Goal: Task Accomplishment & Management: Complete application form

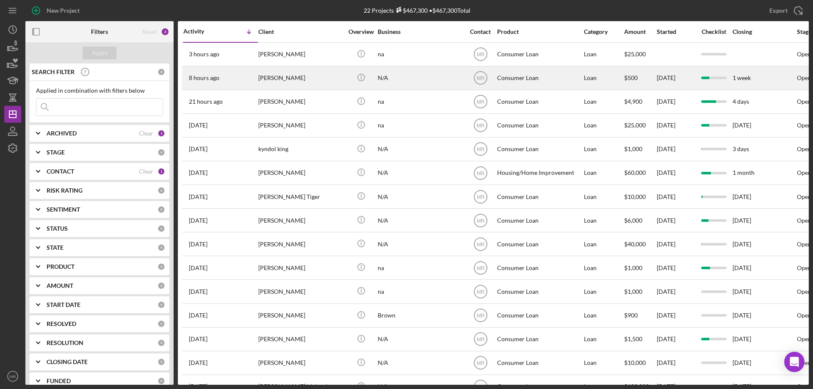
click at [337, 74] on div "[PERSON_NAME]" at bounding box center [300, 78] width 85 height 22
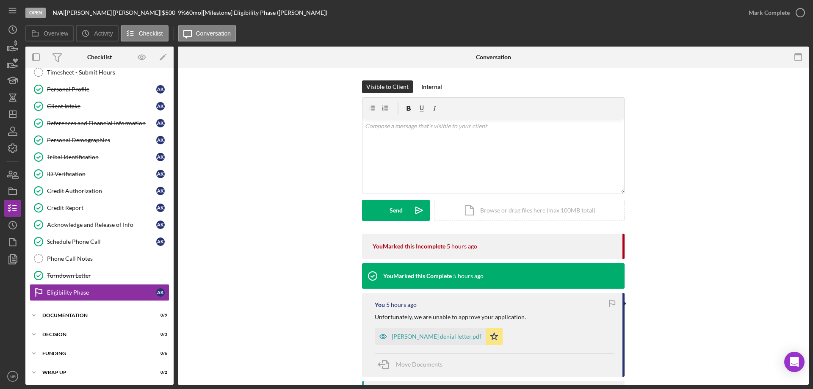
scroll to position [26, 0]
click at [76, 204] on div "Credit Report" at bounding box center [101, 207] width 109 height 7
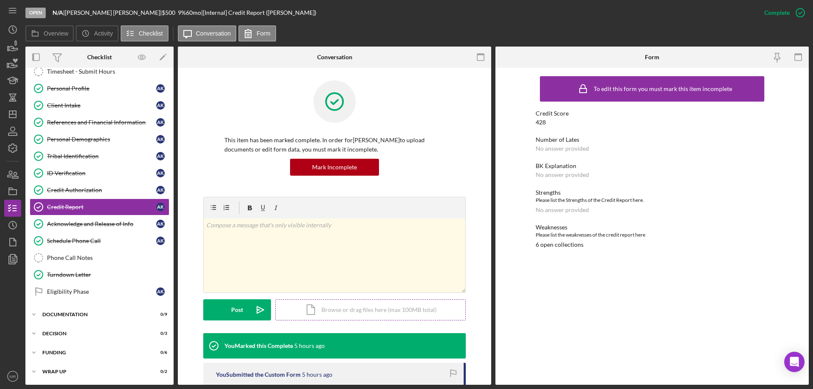
click at [349, 309] on div "Icon/Document Browse or drag files here (max 100MB total) Tap to choose files o…" at bounding box center [370, 309] width 190 height 21
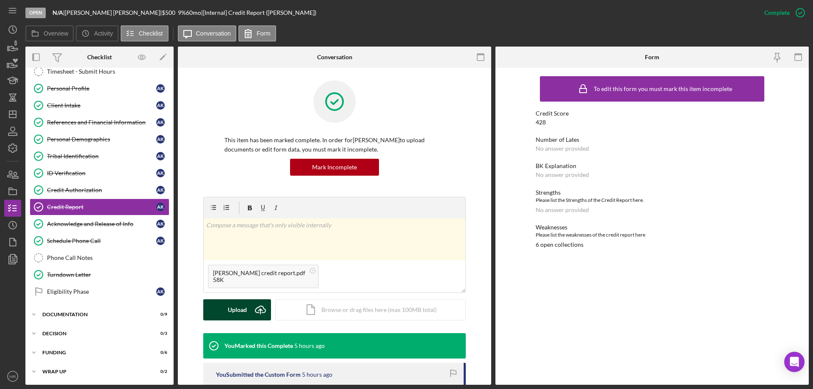
click at [229, 311] on div "Upload" at bounding box center [237, 309] width 19 height 21
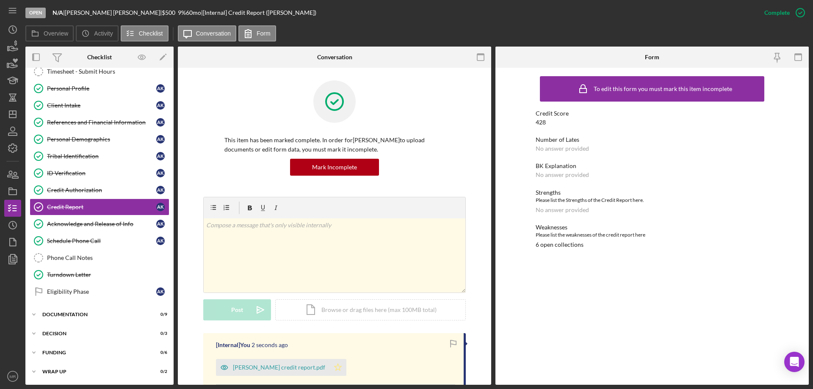
click at [329, 366] on icon "Icon/Star" at bounding box center [337, 367] width 17 height 17
click at [12, 194] on rect "button" at bounding box center [13, 192] width 8 height 5
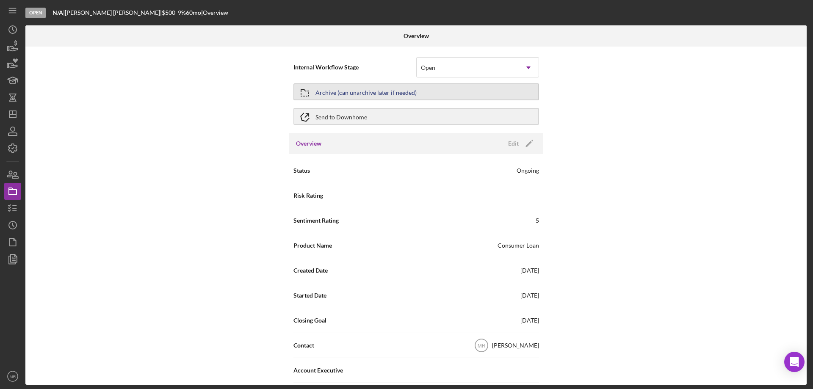
click at [413, 91] on button "Archive (can unarchive later if needed)" at bounding box center [415, 91] width 245 height 17
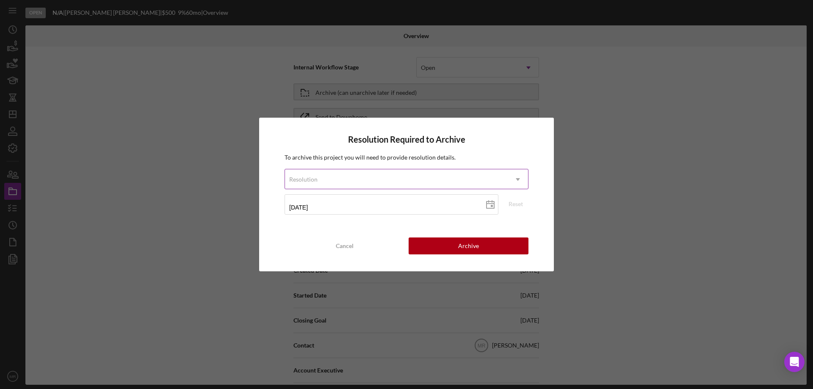
click at [471, 175] on div "Resolution" at bounding box center [396, 179] width 223 height 19
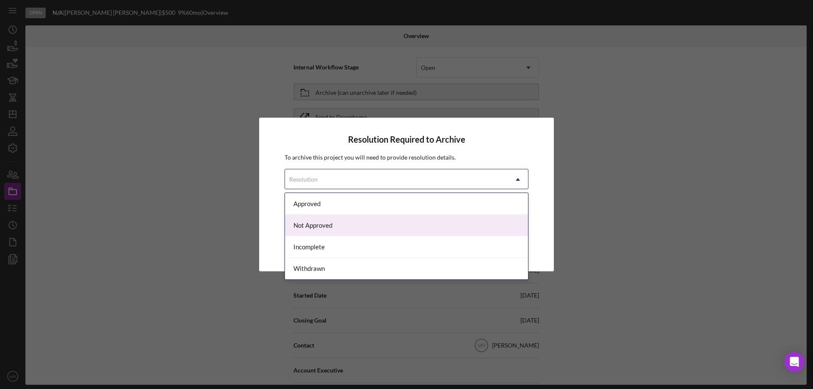
click at [366, 226] on div "Not Approved" at bounding box center [406, 226] width 243 height 22
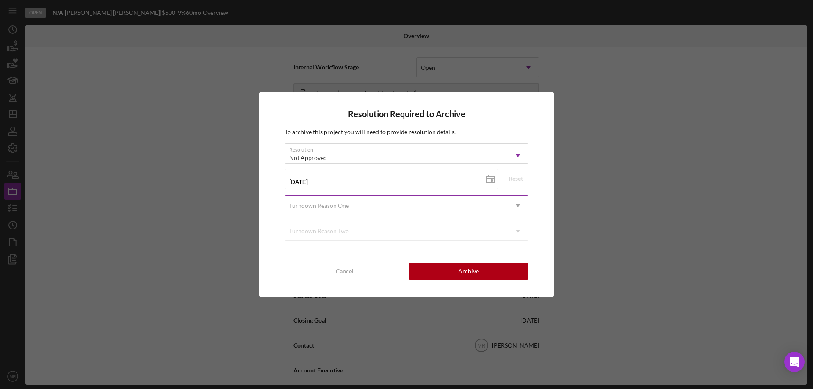
drag, startPoint x: 480, startPoint y: 198, endPoint x: 486, endPoint y: 201, distance: 6.2
click at [480, 198] on div "Turndown Reason One" at bounding box center [396, 205] width 223 height 19
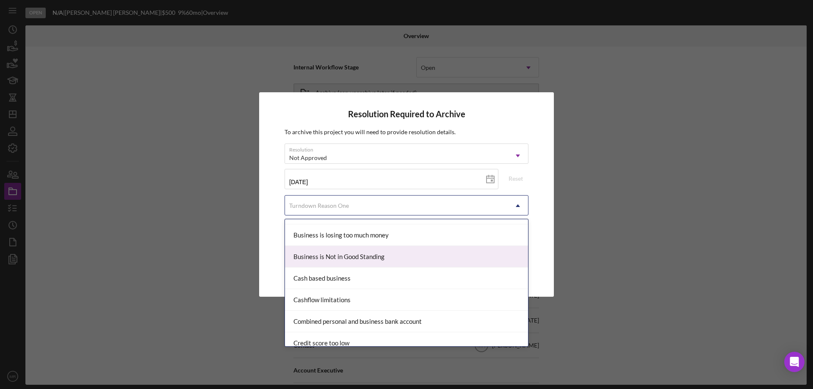
scroll to position [85, 0]
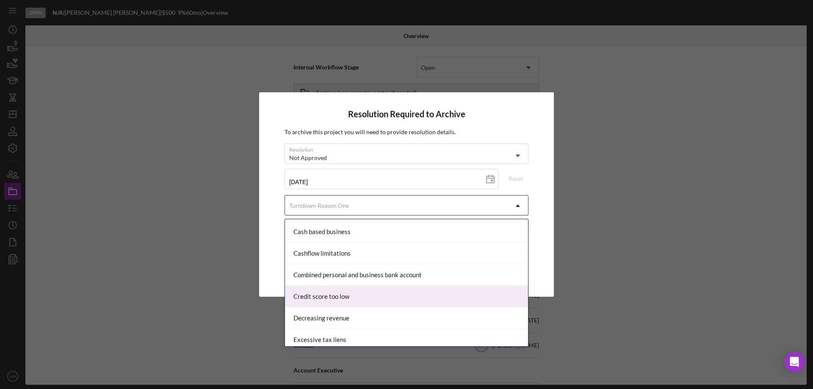
click at [354, 299] on div "Credit score too low" at bounding box center [406, 297] width 243 height 22
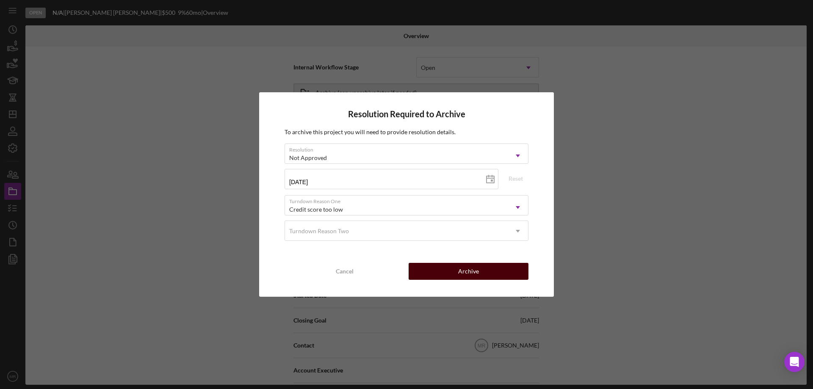
click at [481, 266] on button "Archive" at bounding box center [468, 271] width 120 height 17
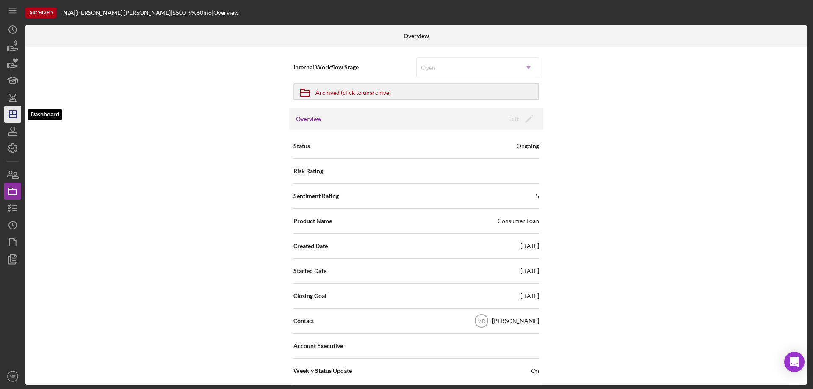
click at [7, 114] on icon "Icon/Dashboard" at bounding box center [12, 114] width 21 height 21
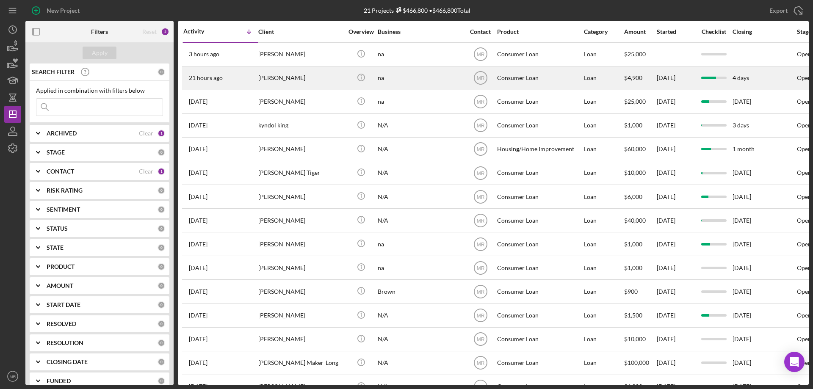
click at [342, 69] on div "[PERSON_NAME]" at bounding box center [300, 78] width 85 height 22
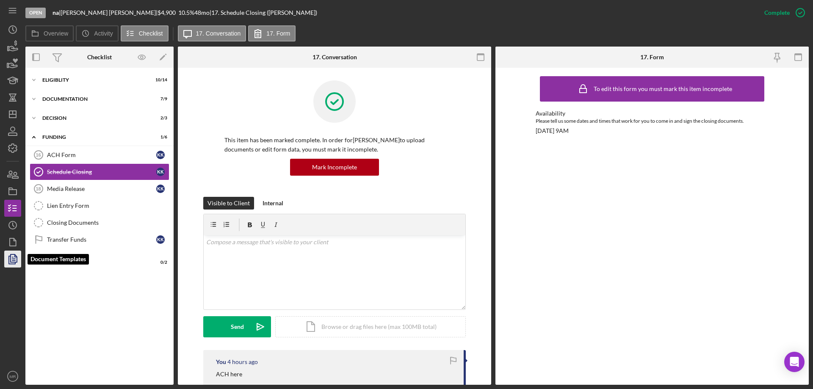
click at [12, 257] on icon "button" at bounding box center [12, 258] width 21 height 21
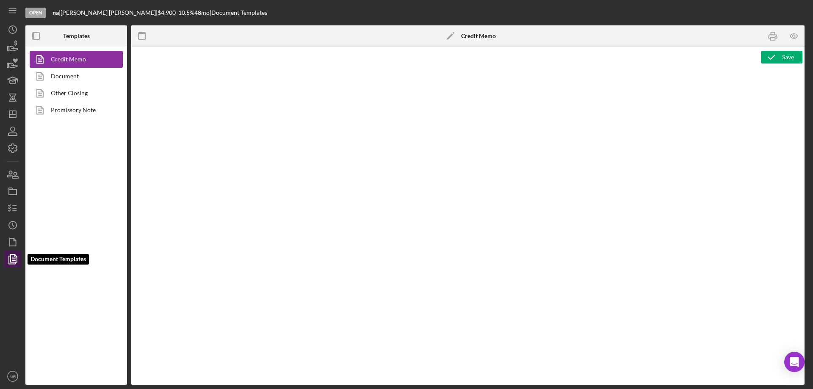
type textarea "<p style="margin: 0 0 10pt; line-height: 115%; font-size: 11pt; font-family: Ca…"
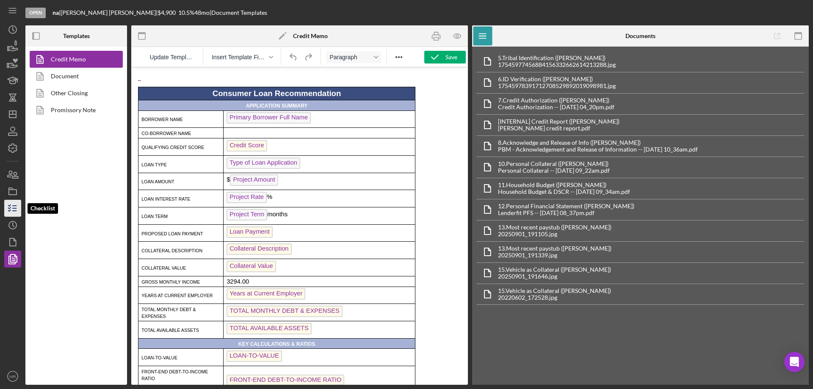
click at [17, 203] on icon "button" at bounding box center [12, 208] width 21 height 21
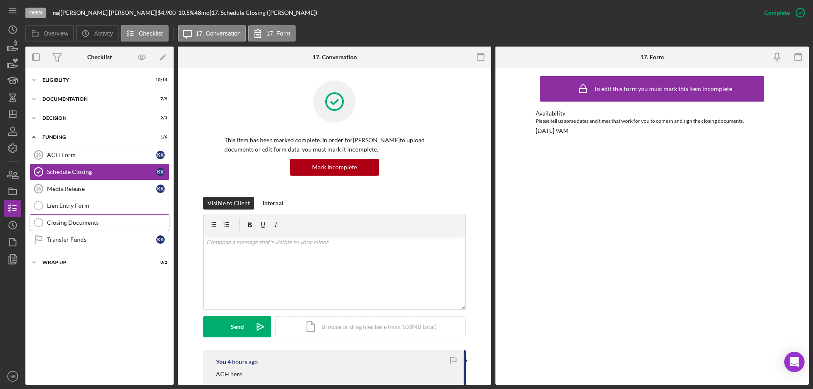
click at [76, 220] on div "Closing Documents" at bounding box center [108, 222] width 122 height 7
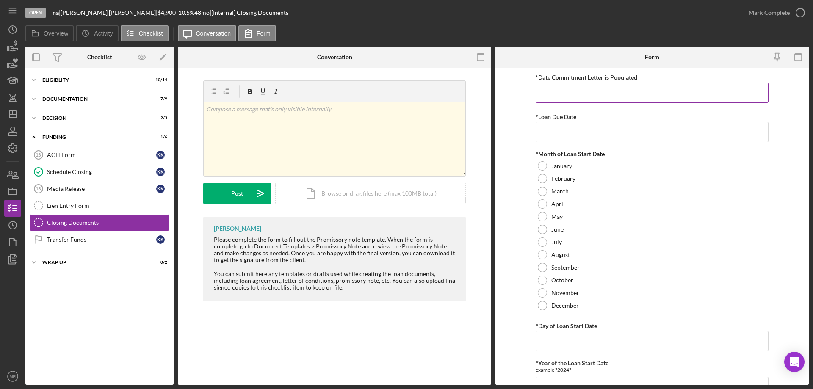
click at [572, 91] on input "*Date Commitment Letter is Populated" at bounding box center [651, 93] width 233 height 20
type input "[DATE]"
click at [542, 266] on div at bounding box center [541, 267] width 9 height 9
click at [562, 342] on input "*Day of Loan Start Date" at bounding box center [651, 341] width 233 height 20
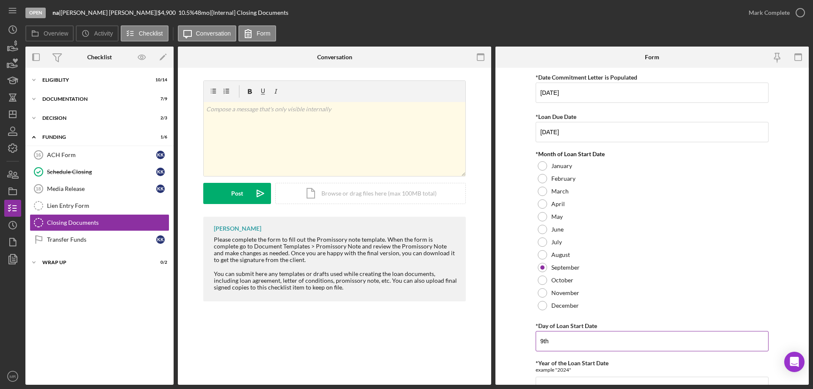
type input "9th"
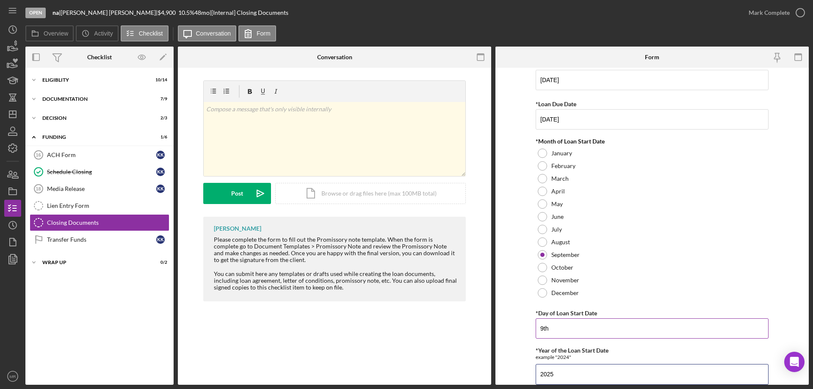
type input "2025"
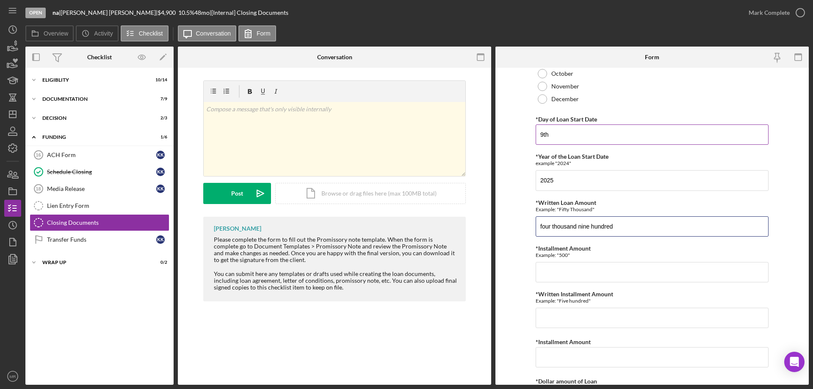
type input "four thousand nine hundred"
type input "125.46"
type input "one hundred twenty five and 46/100"
type input "$125.46"
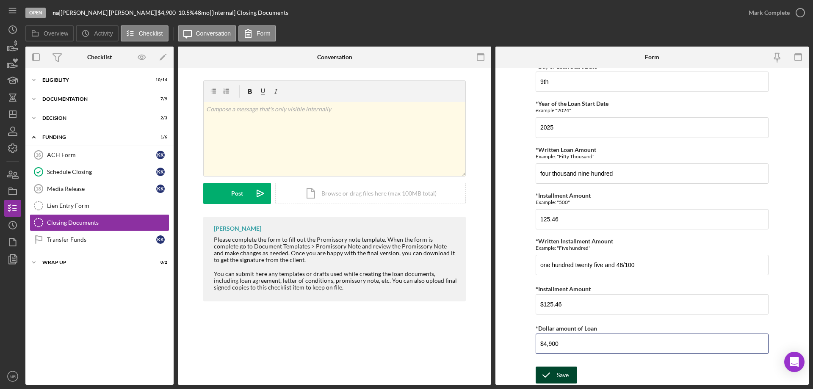
type input "$4,900"
click at [548, 373] on polyline "submit" at bounding box center [546, 375] width 7 height 4
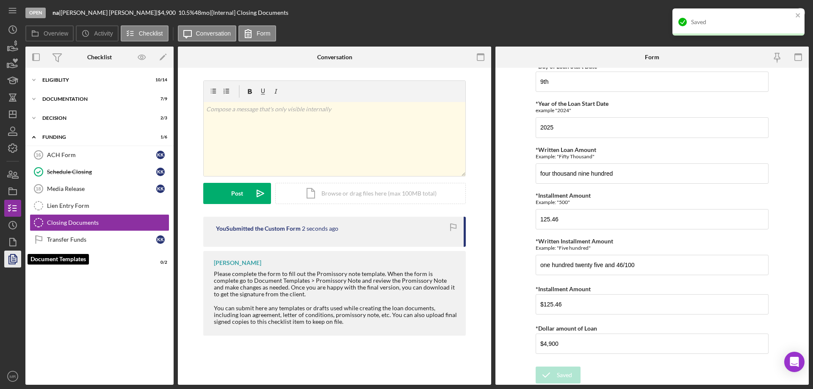
click at [11, 257] on icon "button" at bounding box center [12, 258] width 21 height 21
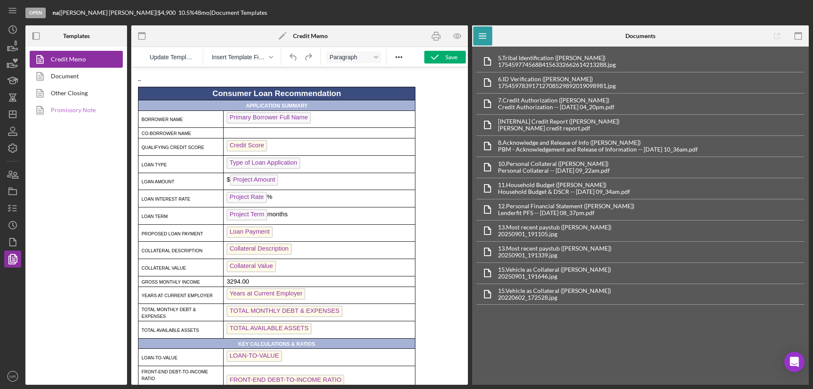
click at [59, 109] on link "Promissory Note" at bounding box center [74, 110] width 89 height 17
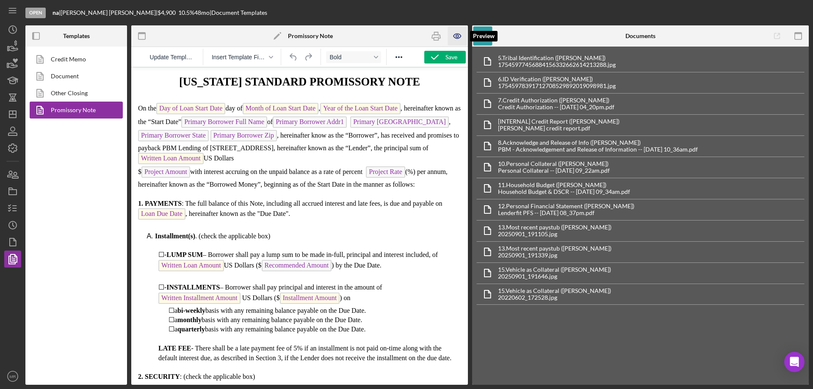
click at [456, 36] on icon "button" at bounding box center [457, 36] width 19 height 19
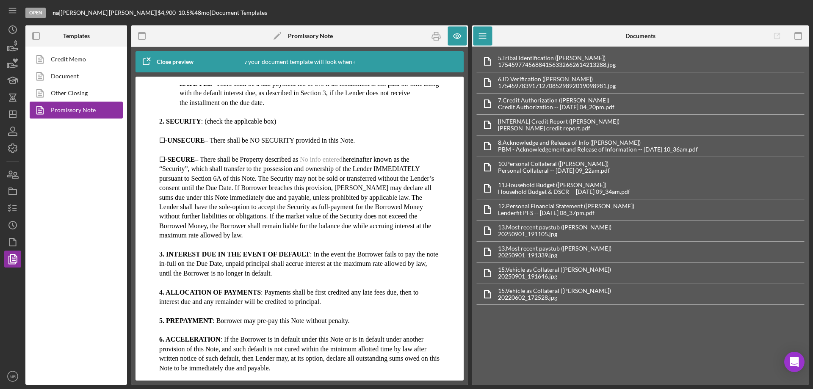
scroll to position [254, 0]
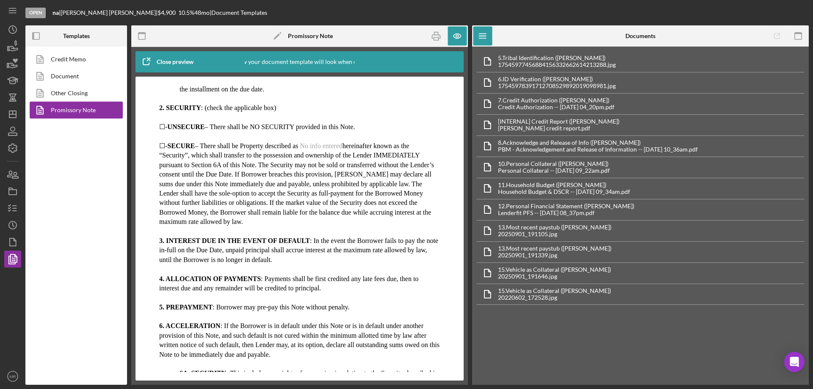
click at [330, 149] on span "No info entered" at bounding box center [321, 145] width 42 height 7
click at [454, 33] on icon "button" at bounding box center [457, 36] width 19 height 19
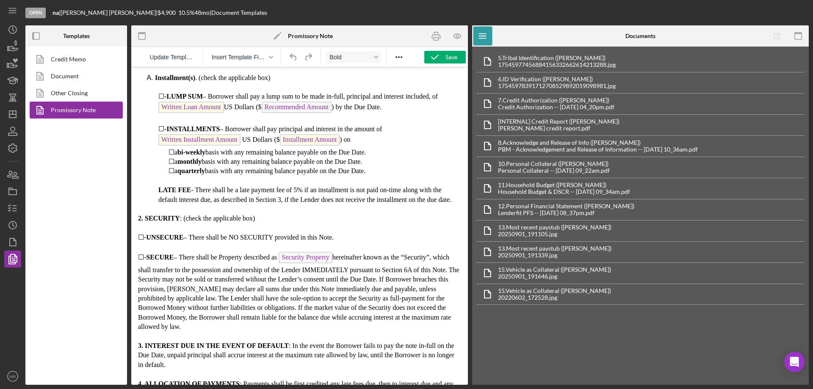
scroll to position [169, 0]
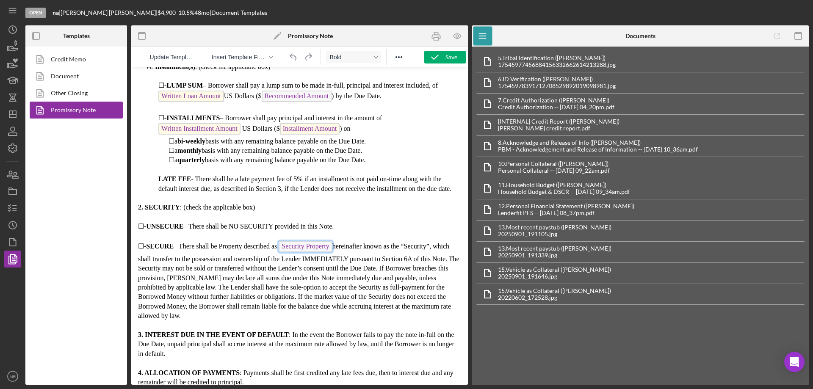
click at [318, 248] on span "Security Property" at bounding box center [304, 246] width 53 height 11
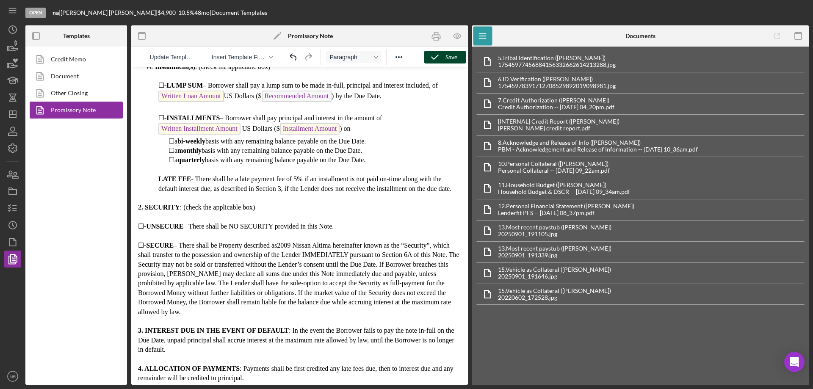
click at [446, 54] on div "Save" at bounding box center [451, 57] width 12 height 13
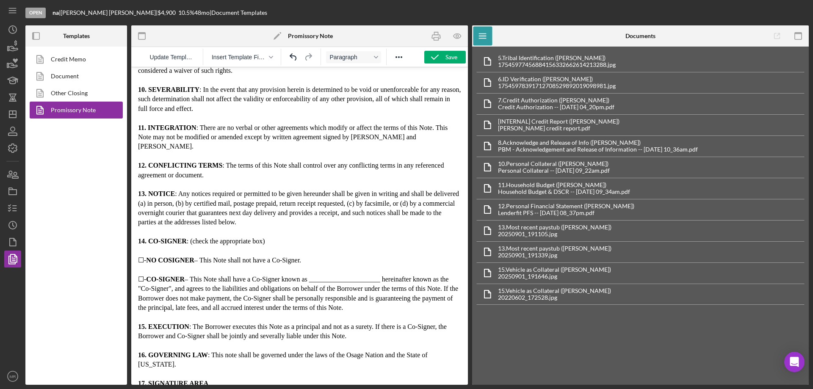
scroll to position [395, 0]
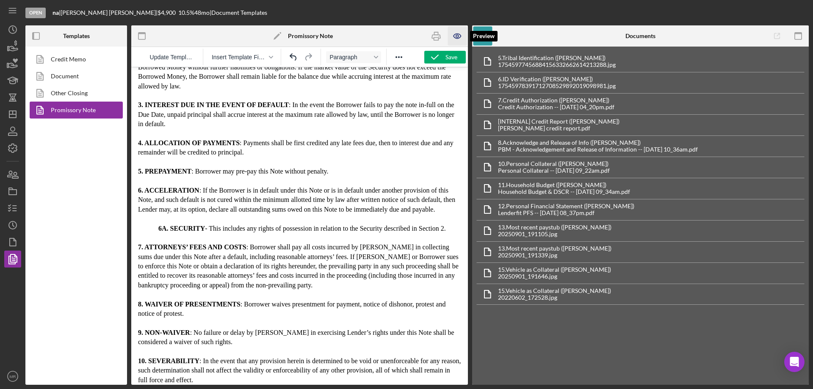
click at [459, 35] on icon "button" at bounding box center [457, 36] width 19 height 19
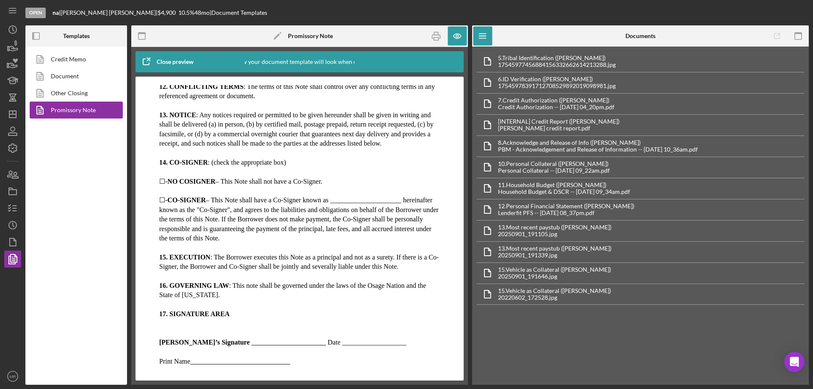
scroll to position [925, 0]
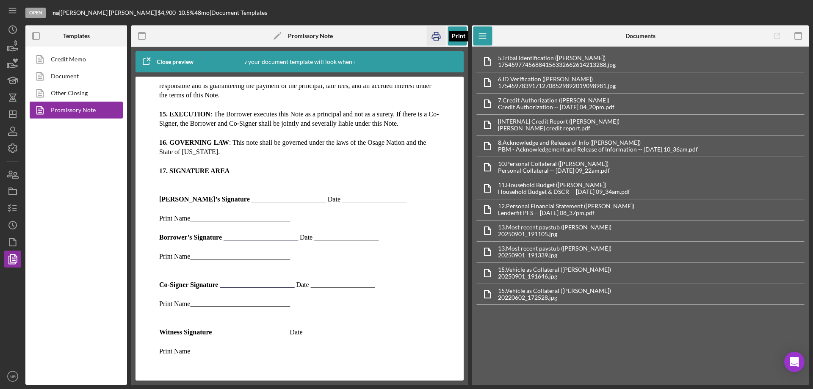
click at [435, 33] on icon "button" at bounding box center [436, 36] width 19 height 19
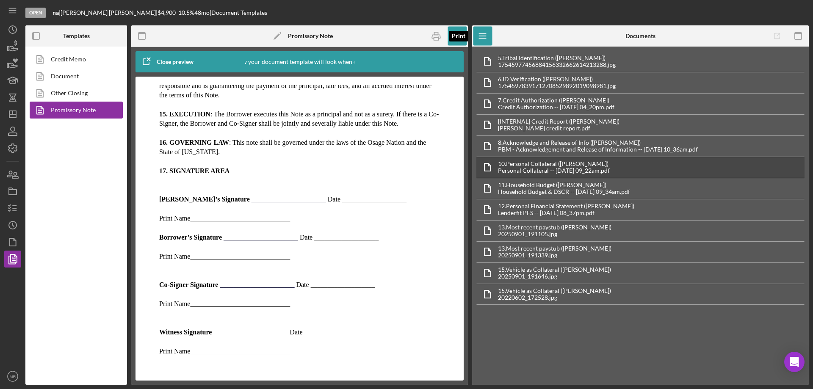
scroll to position [915, 0]
